Goal: Find specific page/section: Find specific page/section

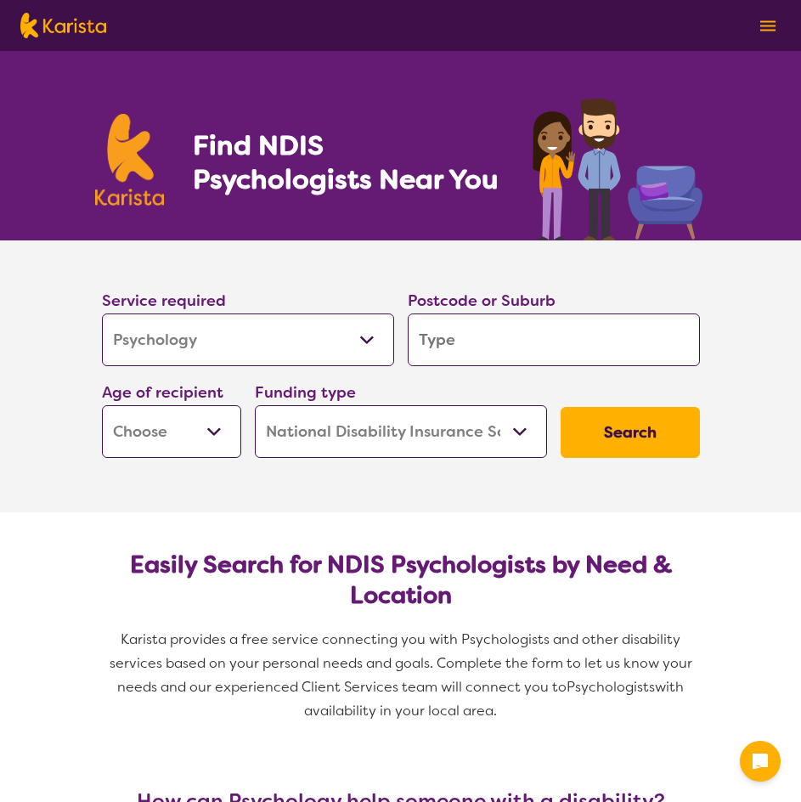
select select "Psychology"
select select "NDIS"
select select "Psychology"
select select "NDIS"
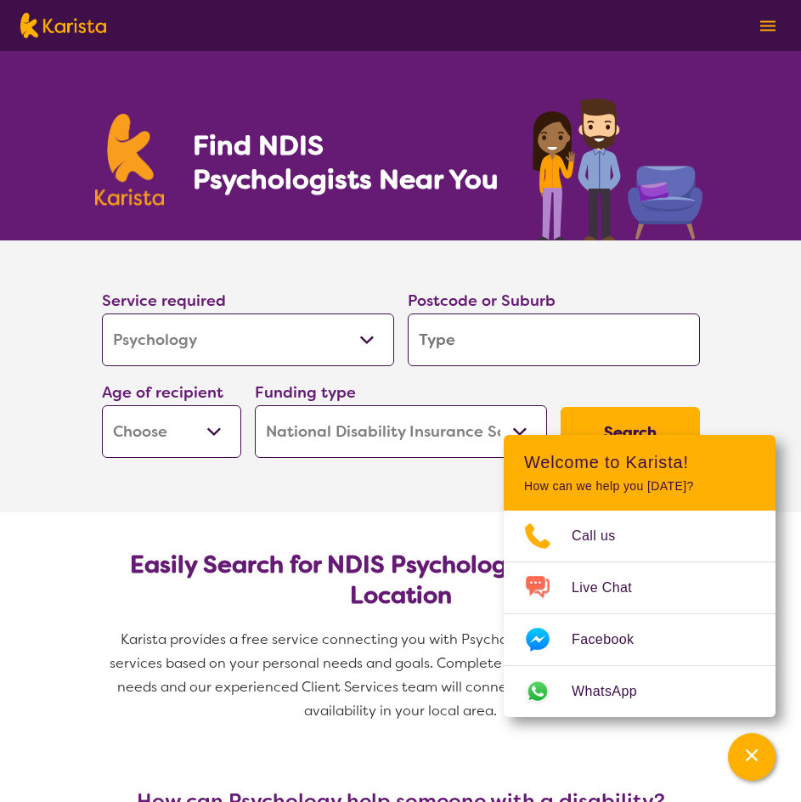
select select "Psychology"
select select "NDIS"
select select "Psychology"
select select "NDIS"
